Goal: Check status: Check status

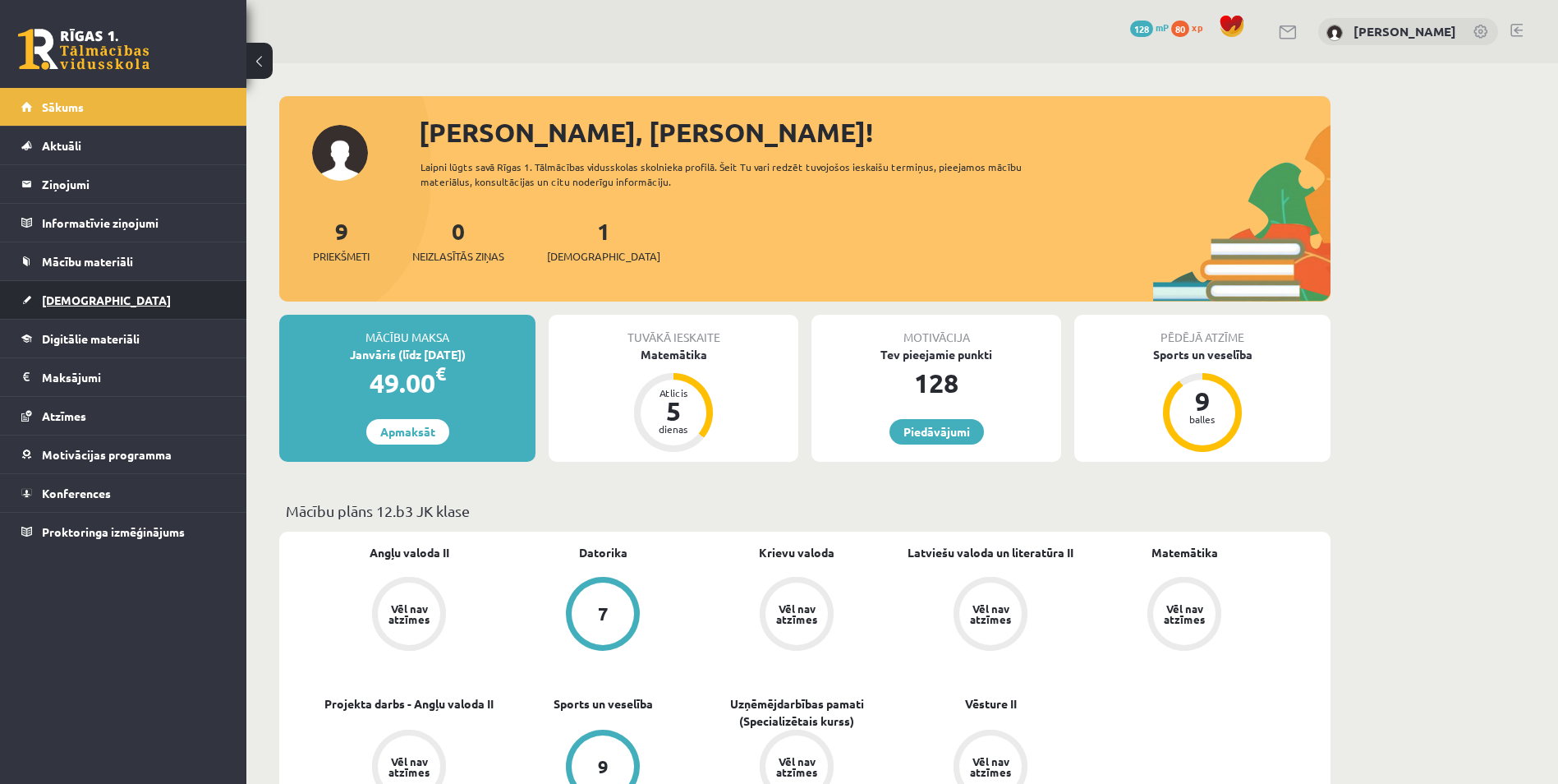
click at [94, 303] on link "[DEMOGRAPHIC_DATA]" at bounding box center [124, 300] width 205 height 38
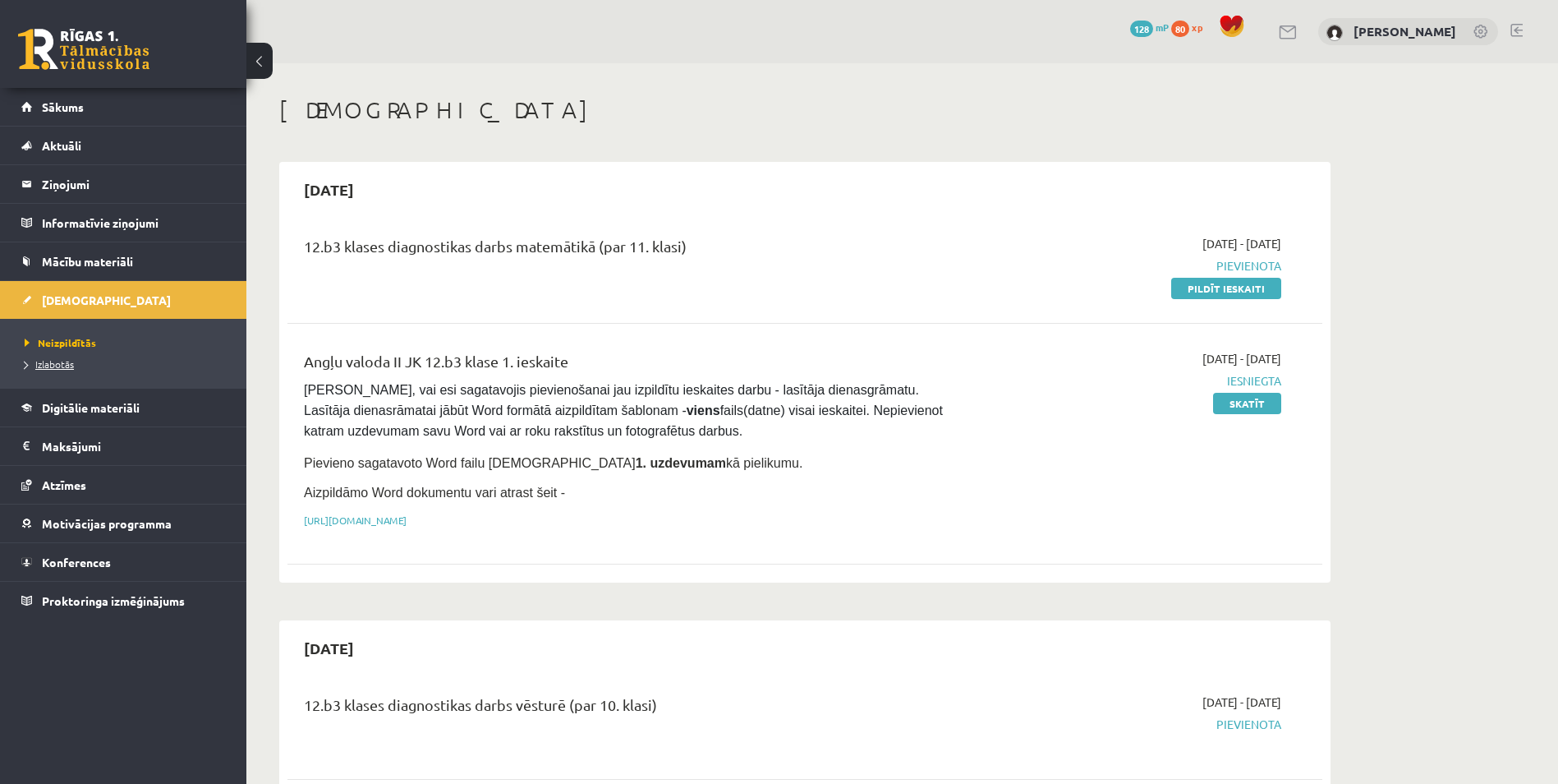
click at [65, 362] on span "Izlabotās" at bounding box center [49, 363] width 49 height 13
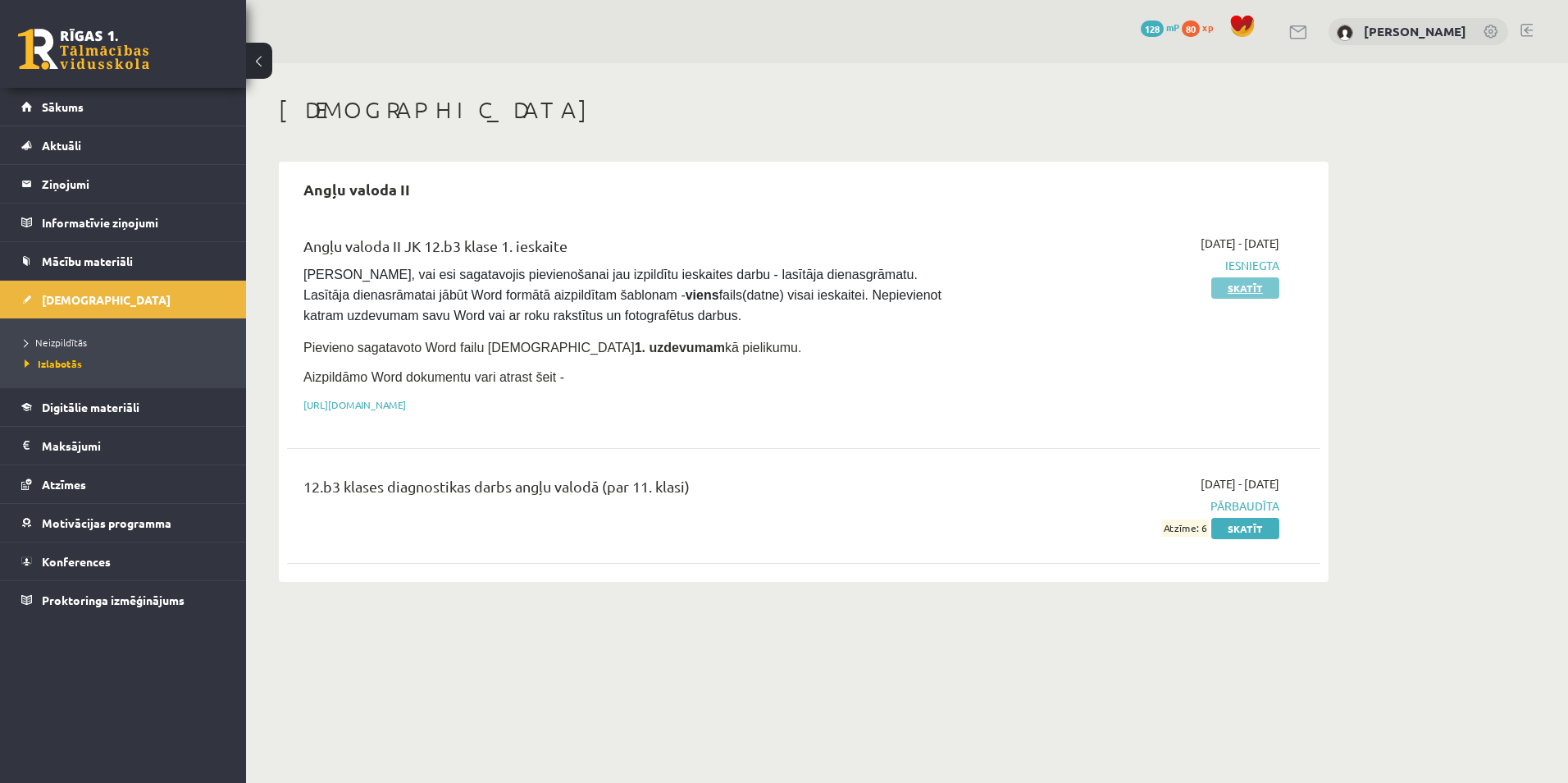
click at [1218, 291] on link "Skatīt" at bounding box center [1245, 287] width 68 height 21
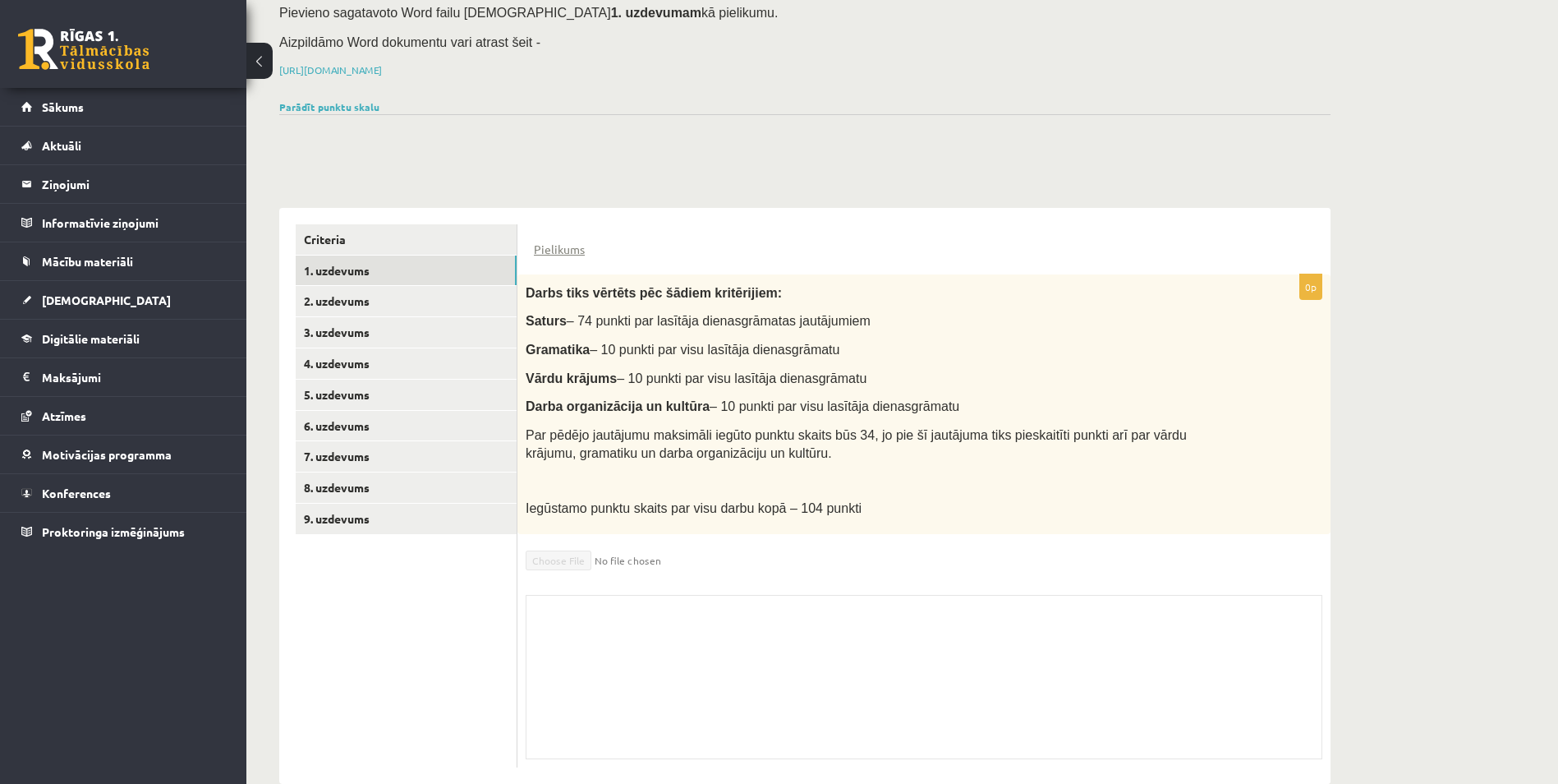
scroll to position [203, 0]
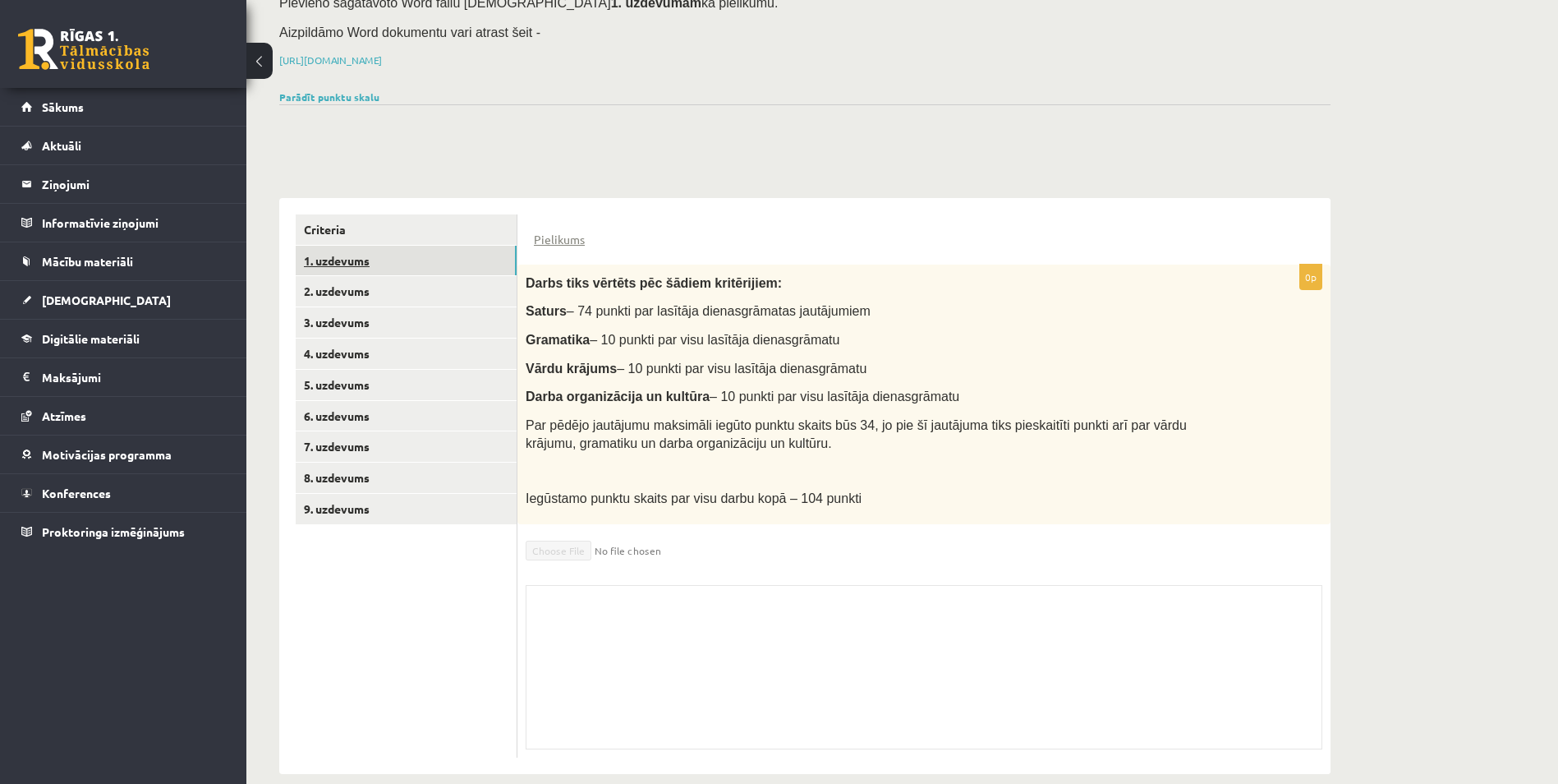
click at [398, 245] on link "1. uzdevums" at bounding box center [407, 260] width 221 height 30
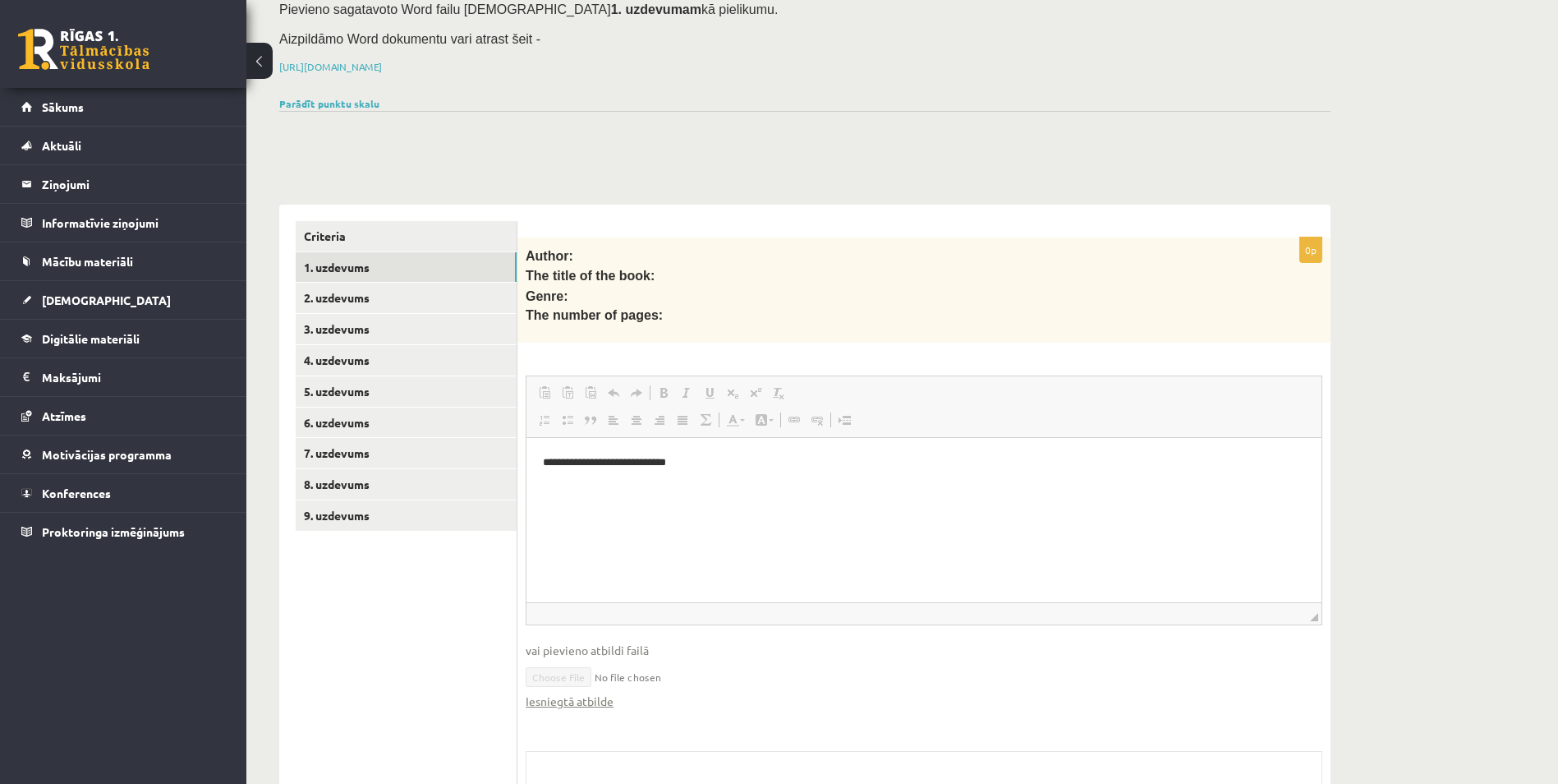
scroll to position [0, 0]
click at [590, 693] on link "Iesniegtā atbilde" at bounding box center [569, 701] width 88 height 18
